Goal: Information Seeking & Learning: Stay updated

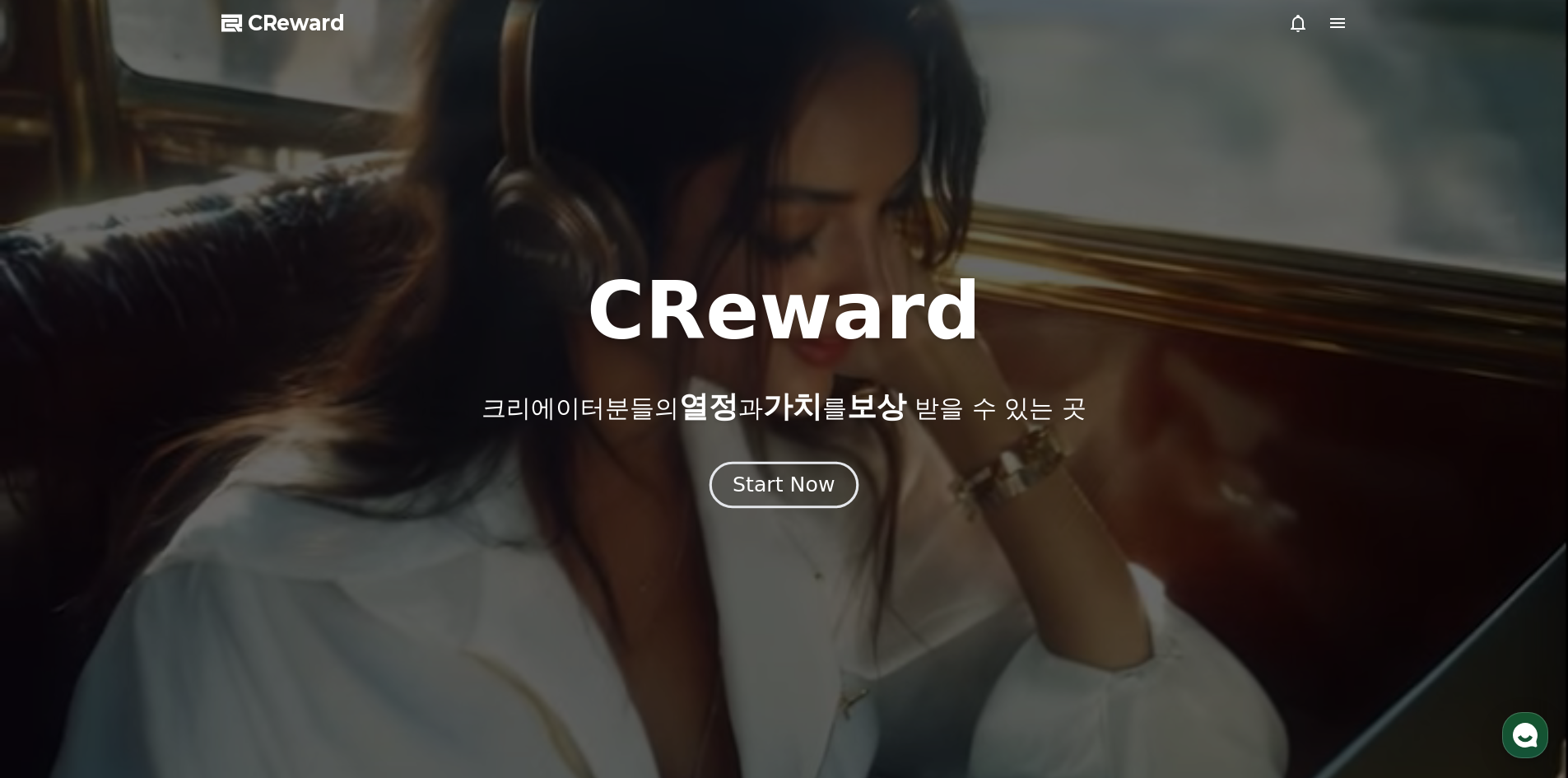
click at [783, 476] on div "Start Now" at bounding box center [784, 484] width 102 height 28
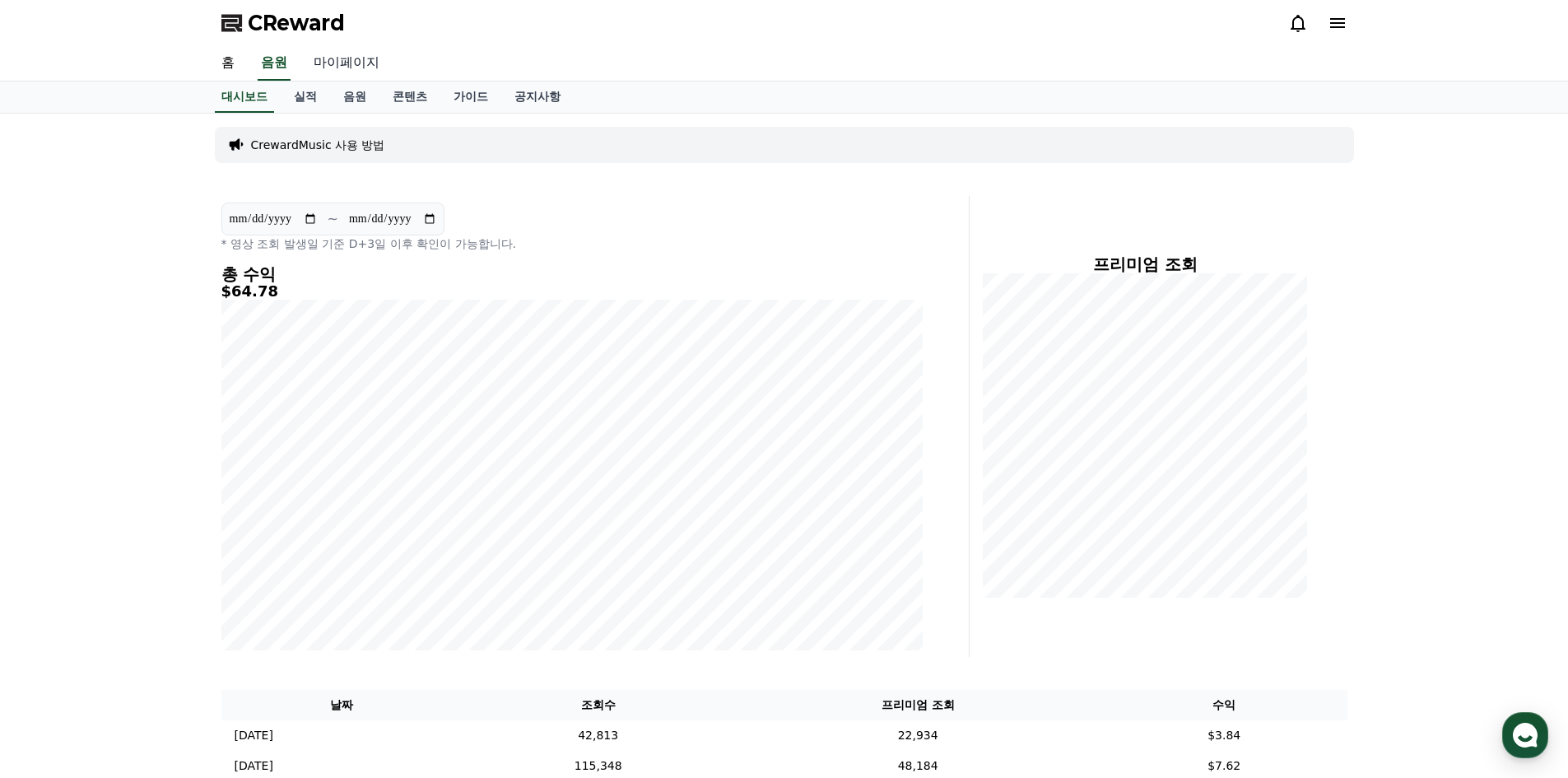
click at [303, 80] on link "마이페이지" at bounding box center [347, 63] width 93 height 35
select select "**********"
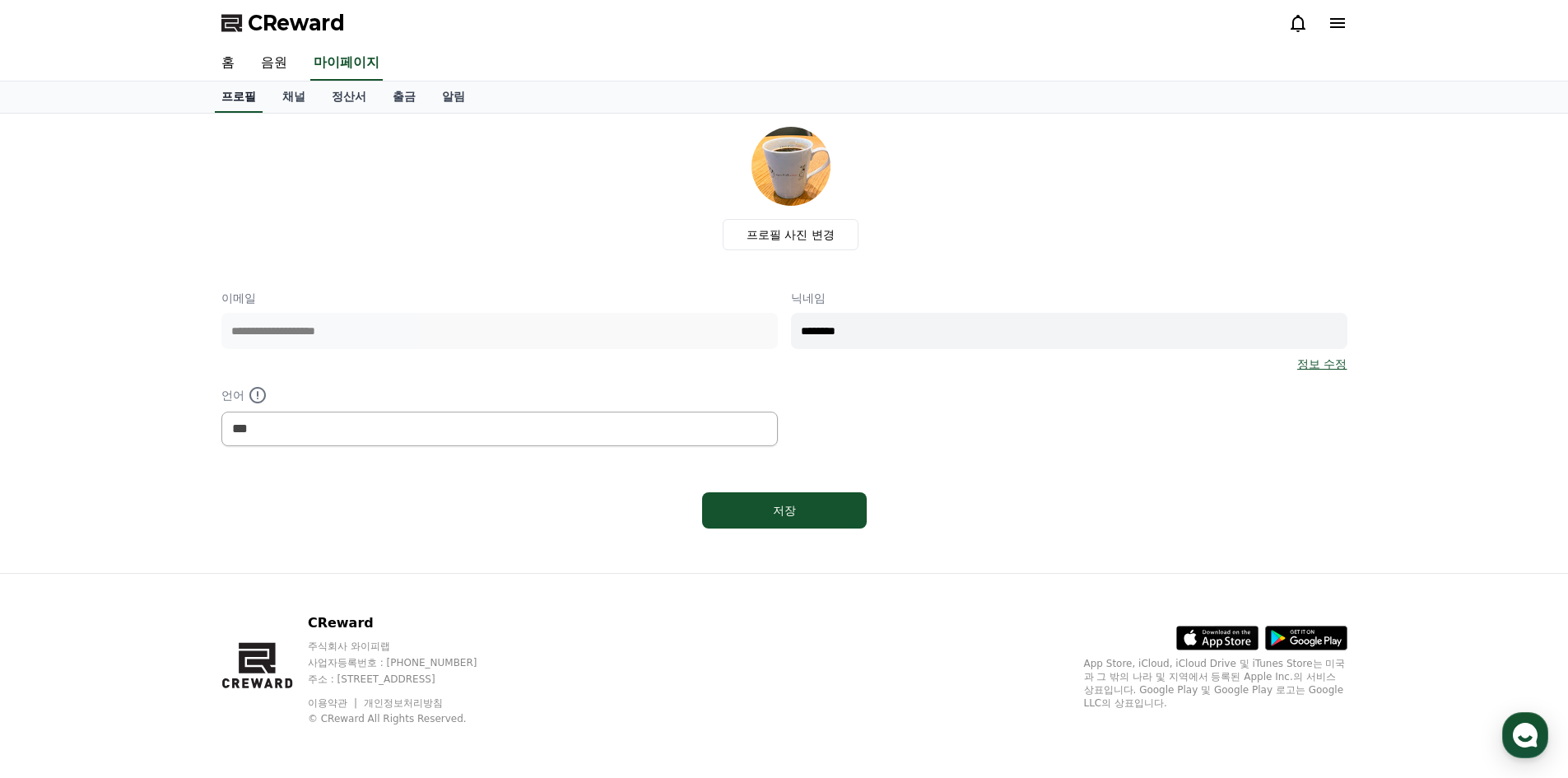
click at [229, 75] on link "홈" at bounding box center [228, 63] width 40 height 35
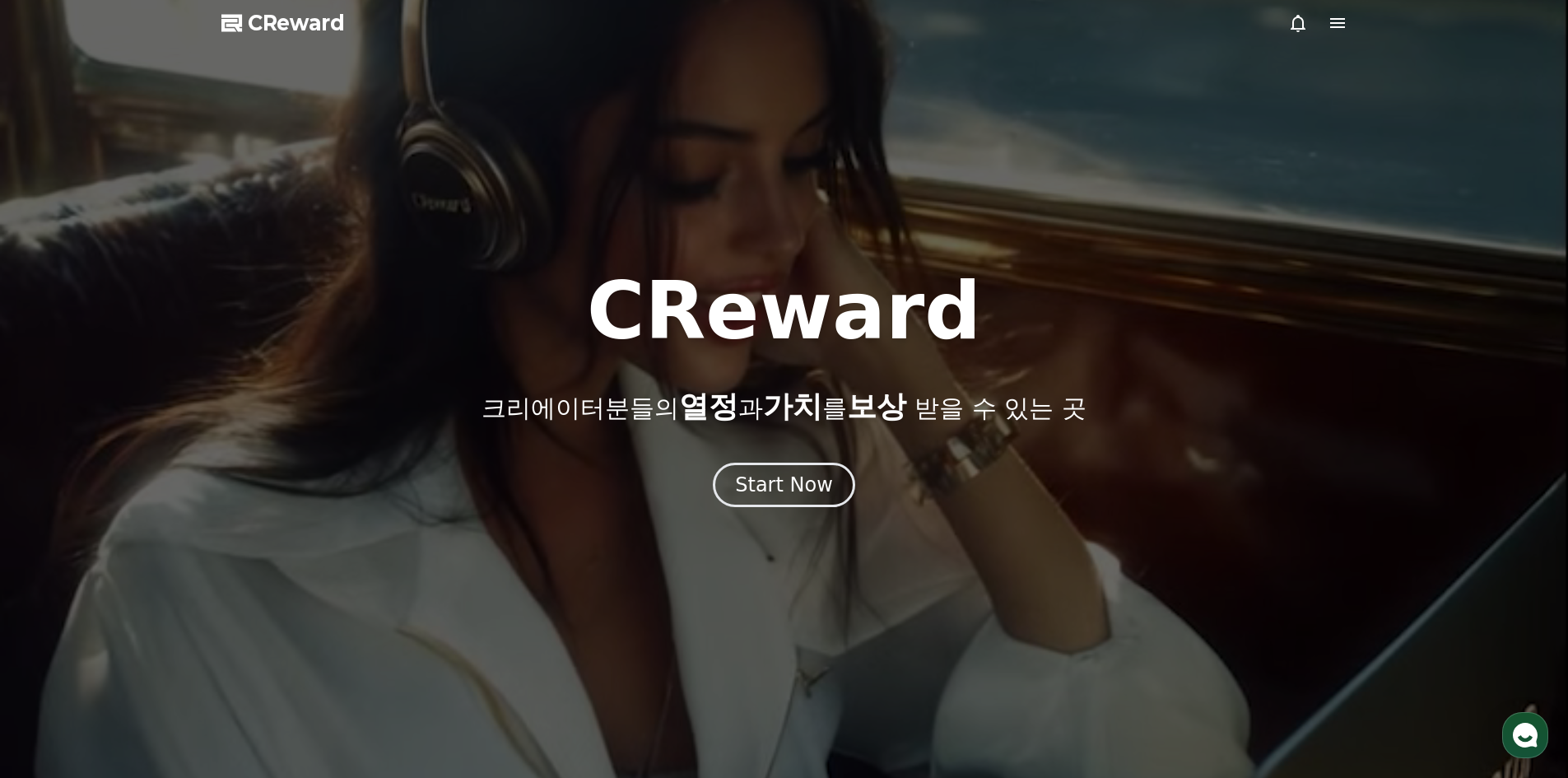
click at [273, 71] on div at bounding box center [784, 389] width 1568 height 778
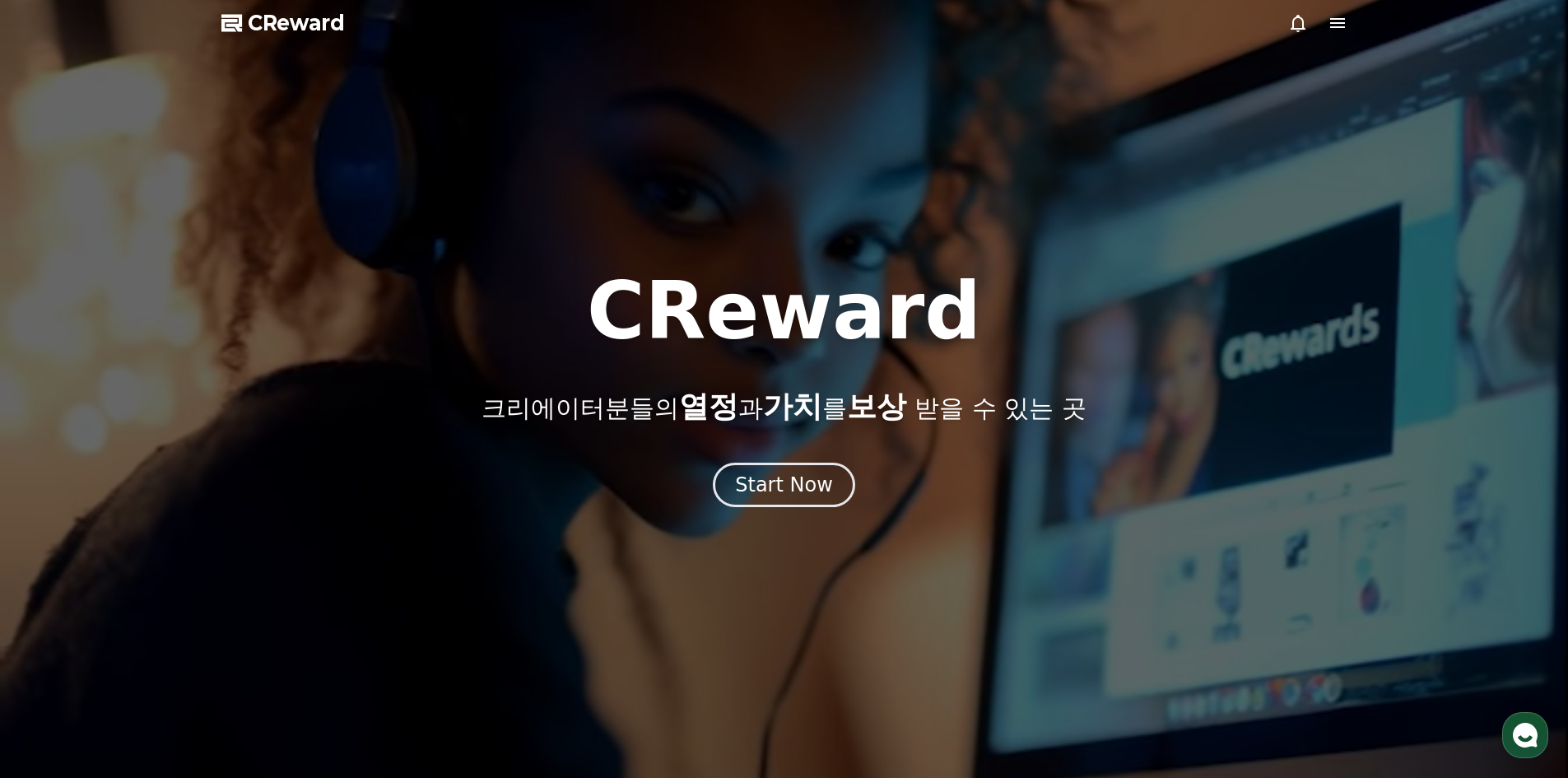
select select "**********"
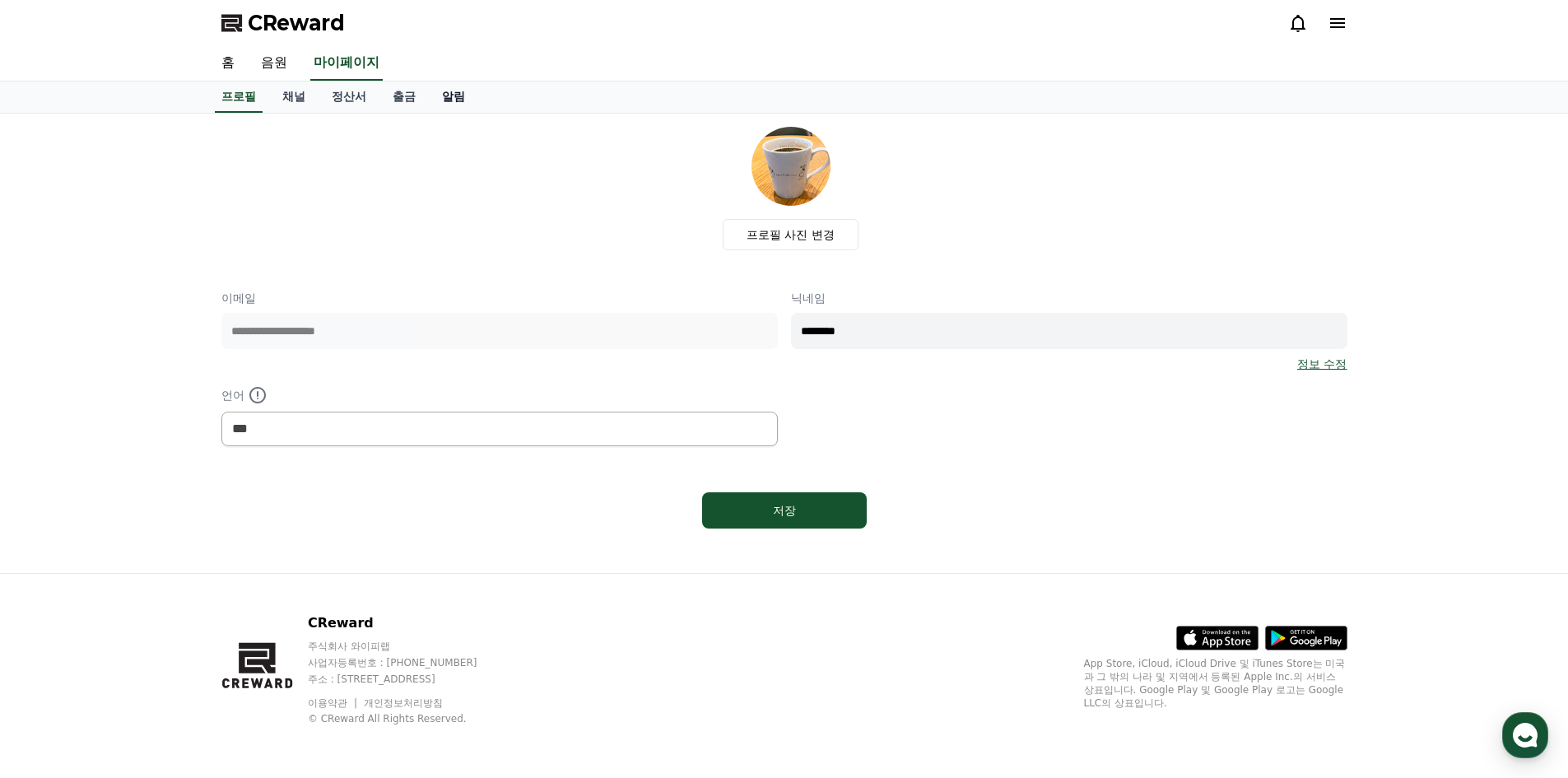
click at [444, 100] on link "알림" at bounding box center [454, 97] width 49 height 31
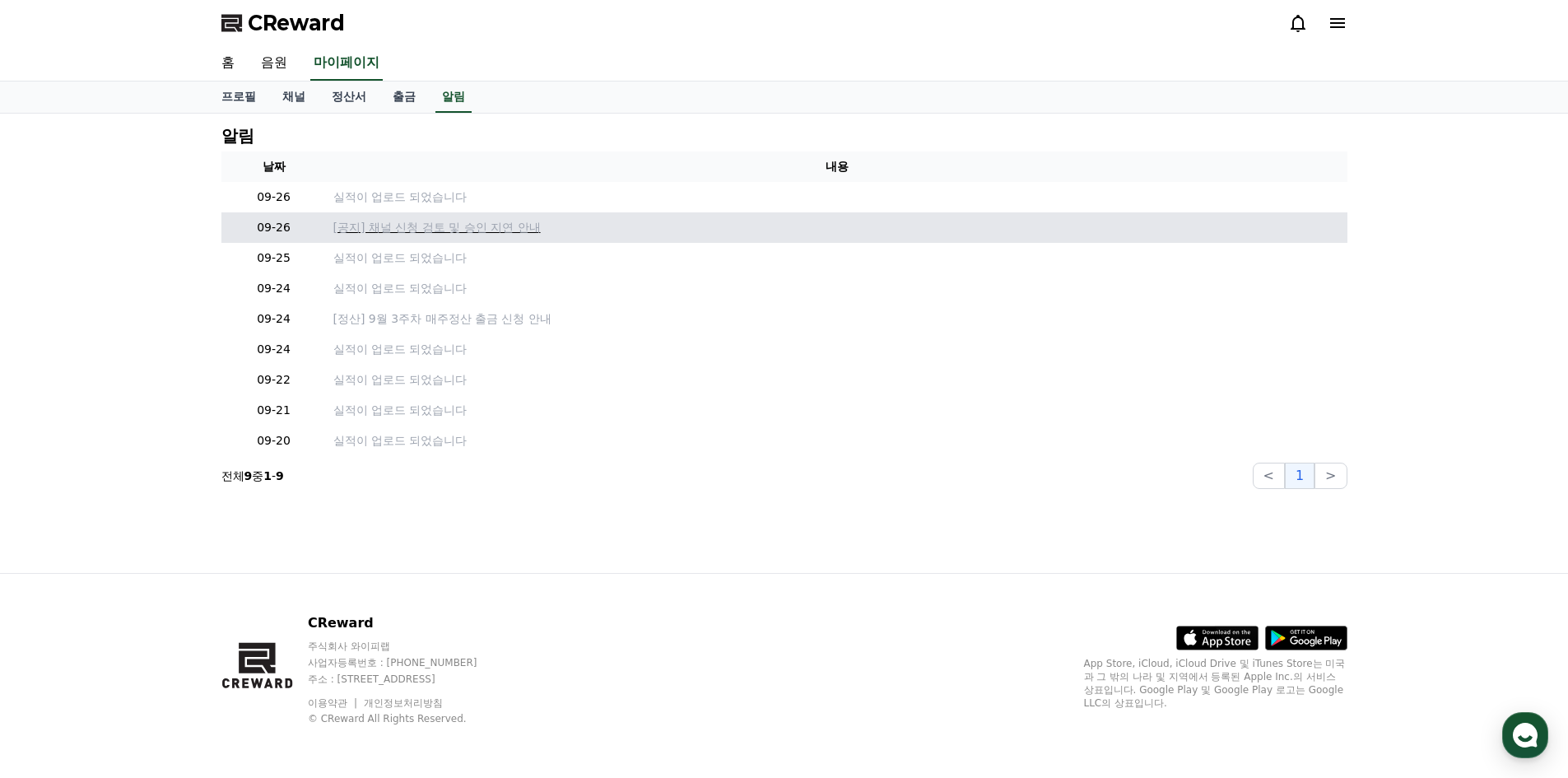
click at [401, 227] on p "[공지] 채널 신청 검토 및 승인 지연 안내" at bounding box center [838, 228] width 1007 height 17
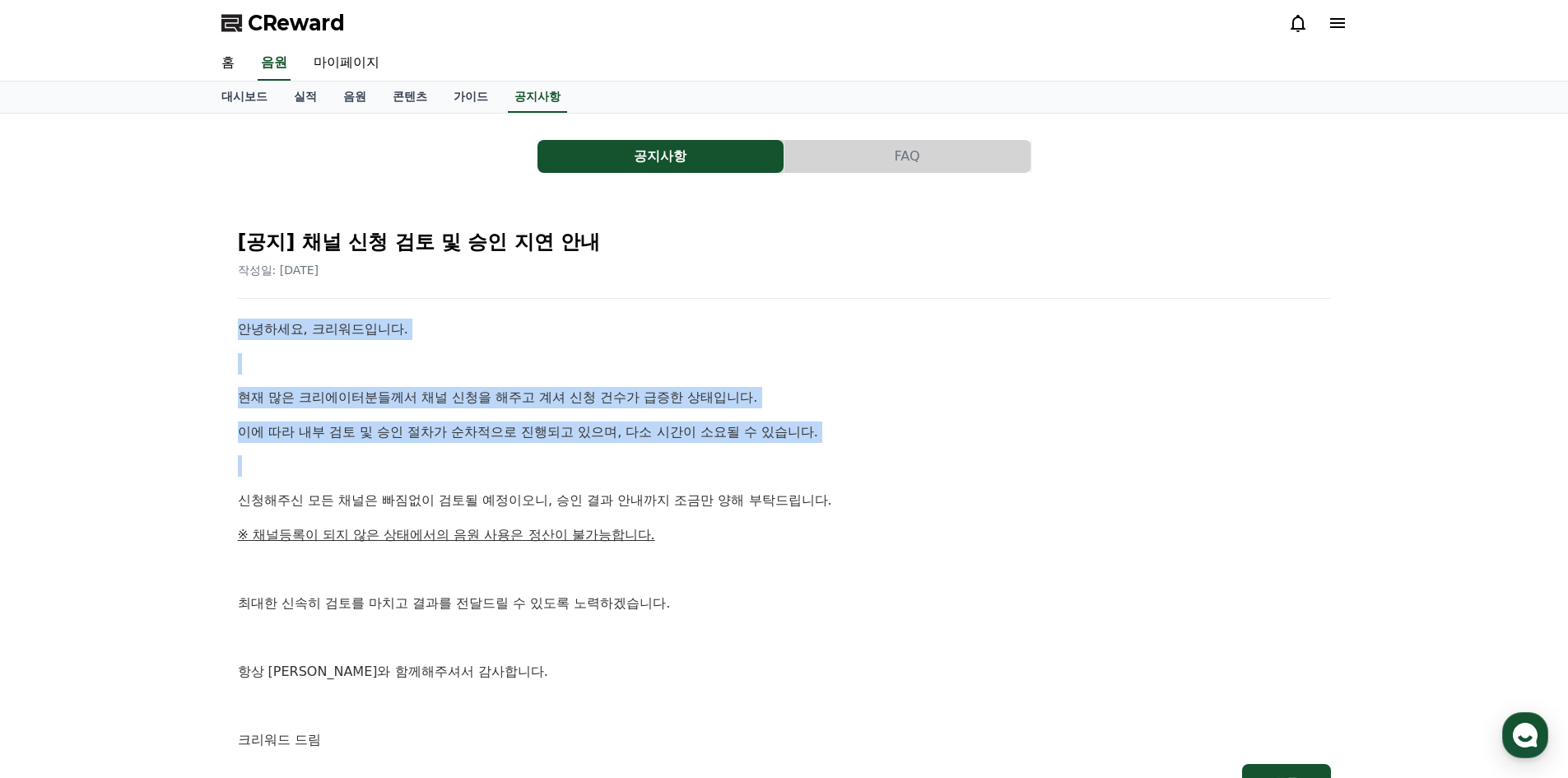
drag, startPoint x: 418, startPoint y: 301, endPoint x: 582, endPoint y: 451, distance: 222.3
click at [582, 451] on div "[공지] 채널 신청 검토 및 승인 지연 안내 작성일: [DATE] 안녕하세요, 크리워드입니다. 현재 많은 크리에이터분들께서 채널 신청을 해주고…" at bounding box center [784, 508] width 1100 height 591
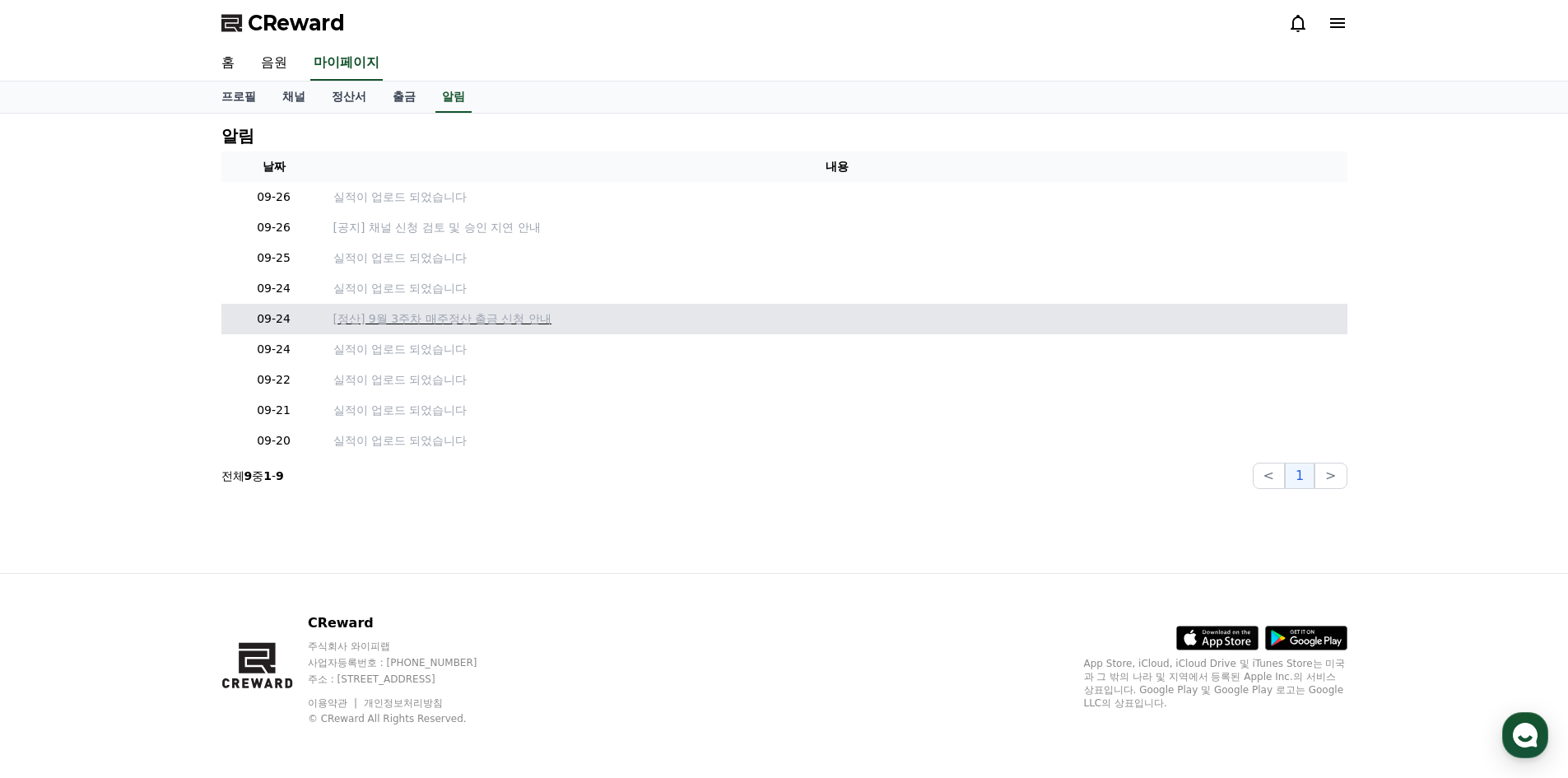
click at [428, 321] on p "[정산] 9월 3주차 매주정산 출금 신청 안내" at bounding box center [838, 319] width 1007 height 17
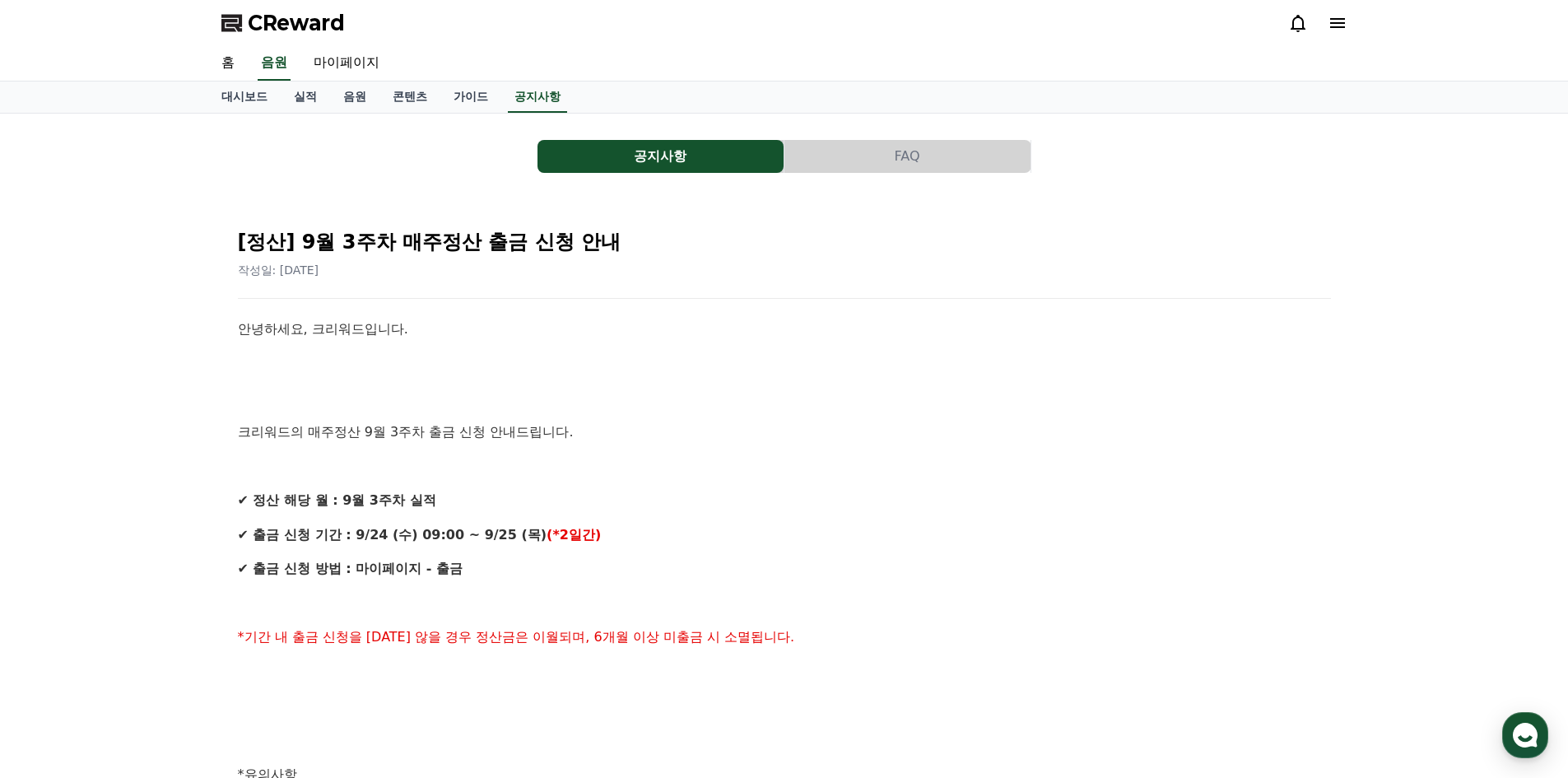
scroll to position [330, 0]
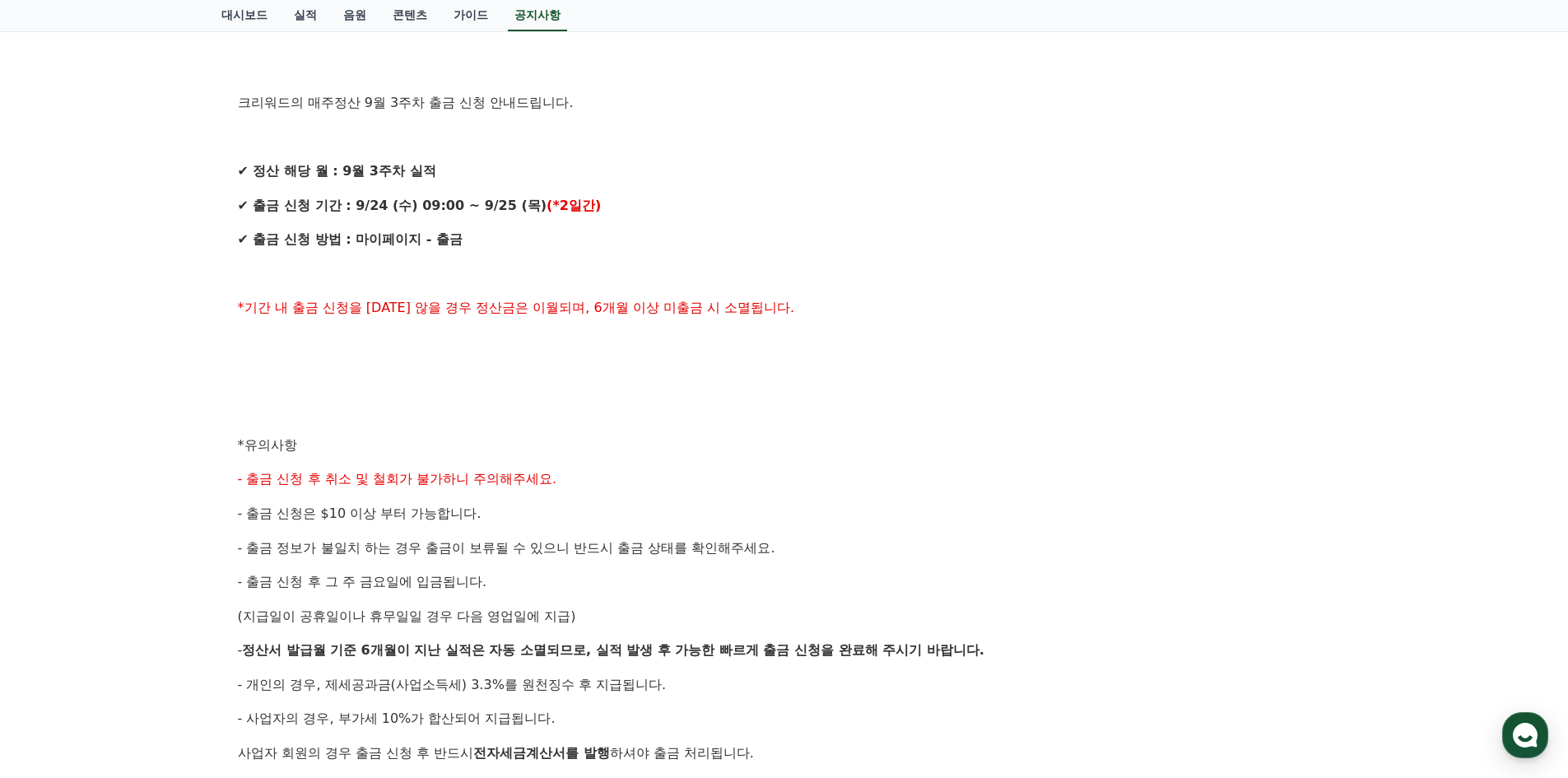
drag, startPoint x: 419, startPoint y: 335, endPoint x: 400, endPoint y: 332, distance: 19.2
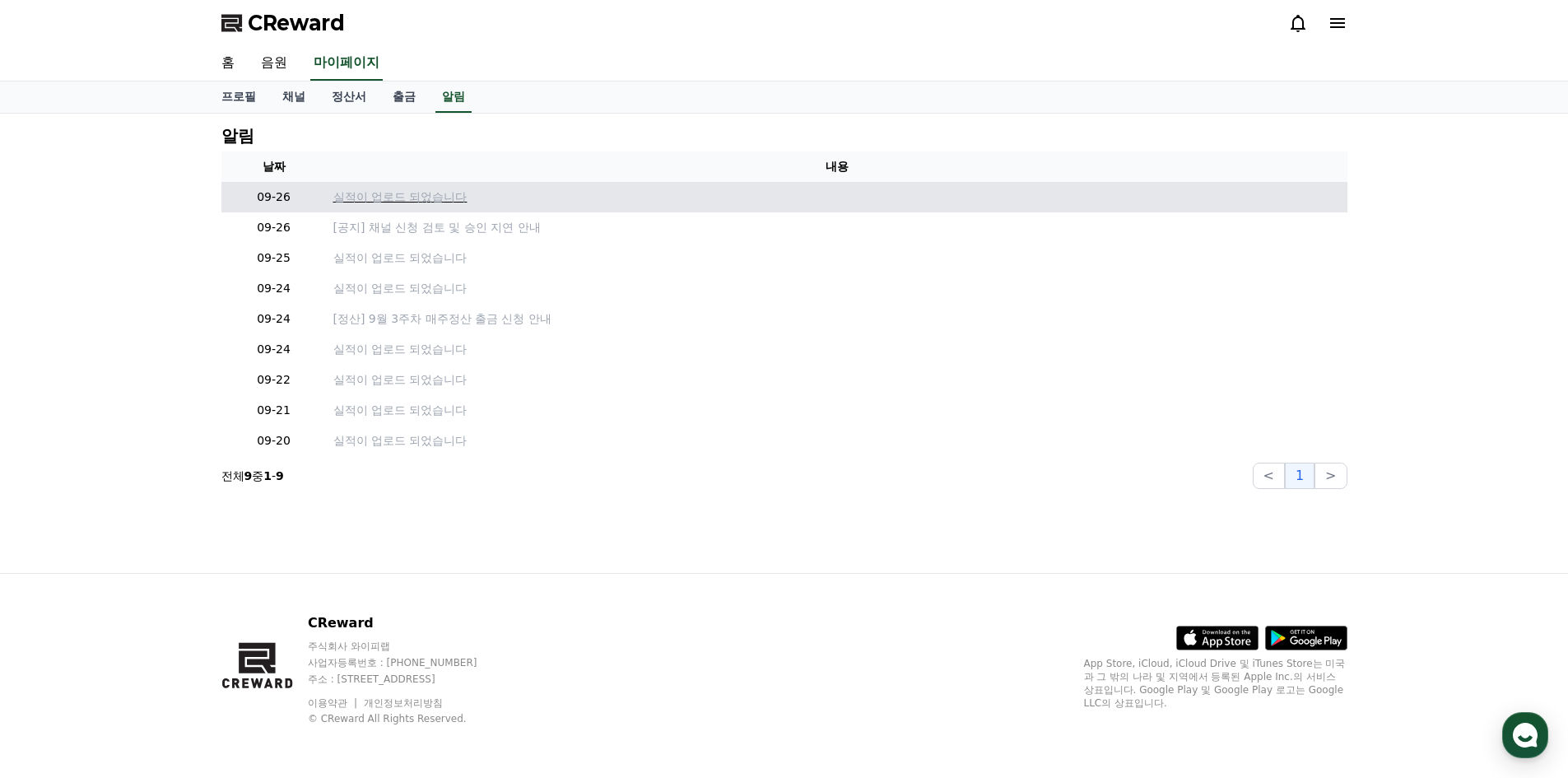
click at [346, 201] on p "실적이 업로드 되었습니다" at bounding box center [838, 197] width 1007 height 17
